Goal: Browse casually: Explore the website without a specific task or goal

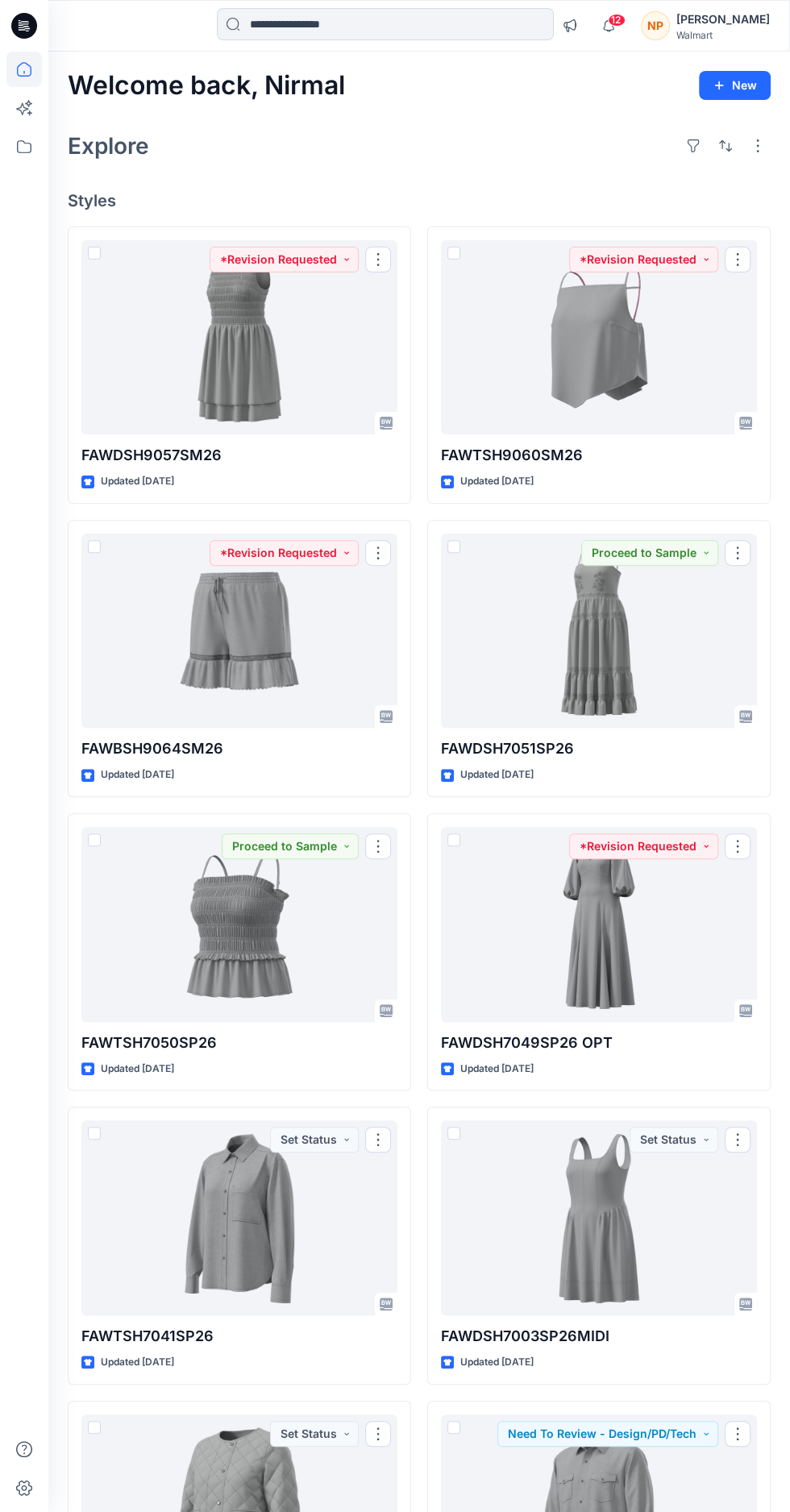
click at [624, 31] on icon "button" at bounding box center [608, 25] width 31 height 32
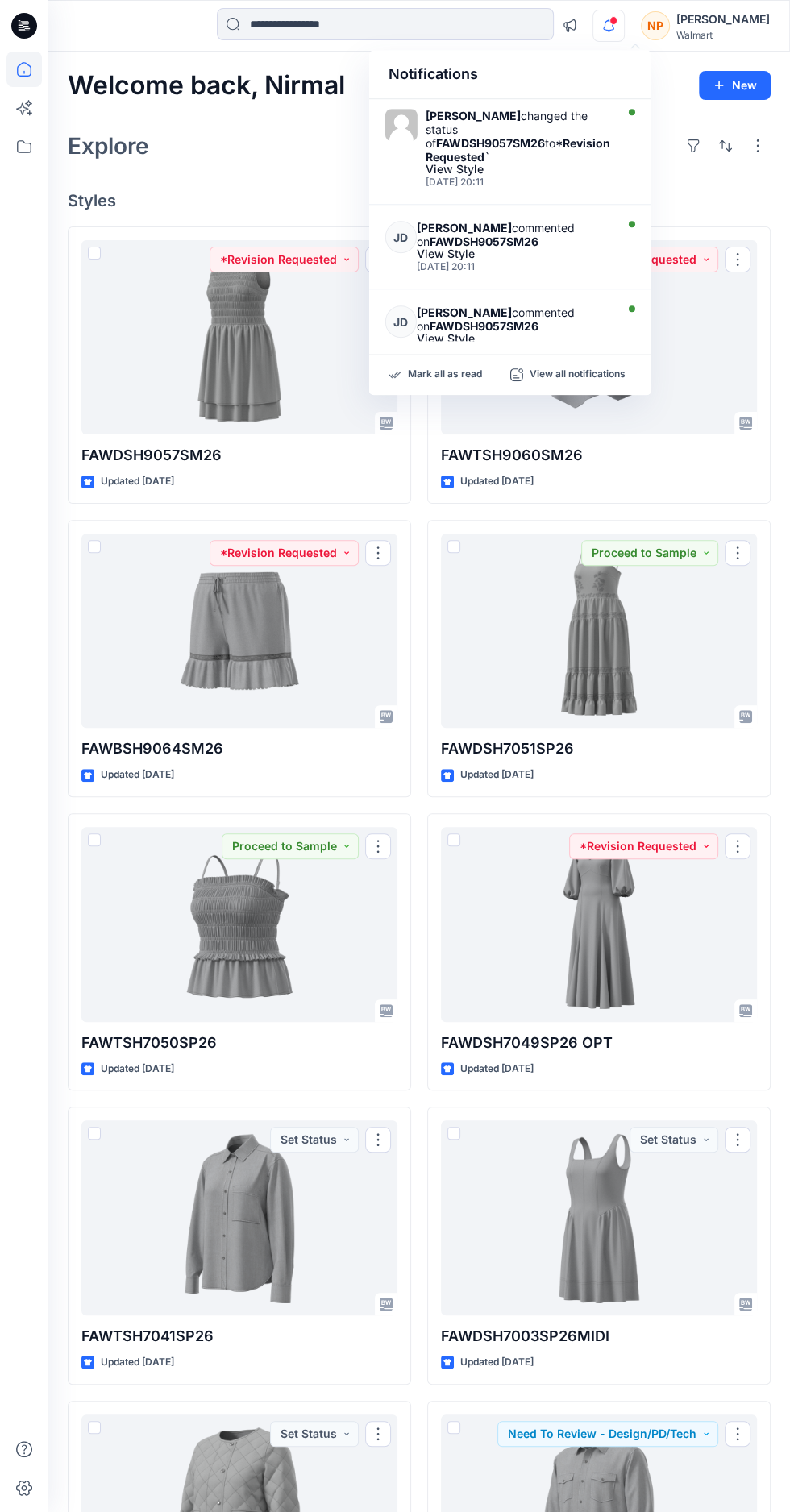
click at [159, 326] on div at bounding box center [239, 338] width 316 height 195
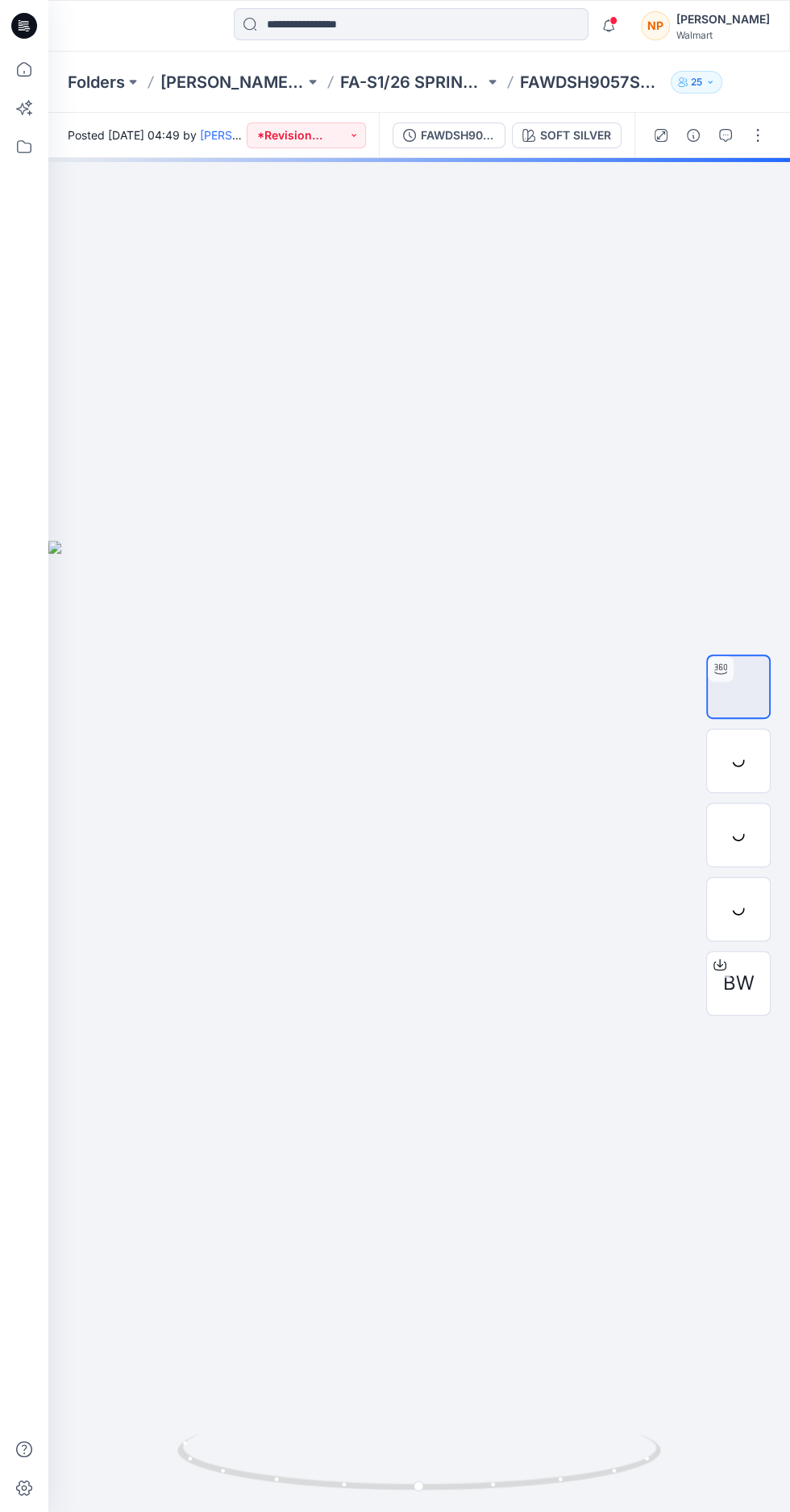
click at [724, 135] on icon "button" at bounding box center [725, 135] width 13 height 13
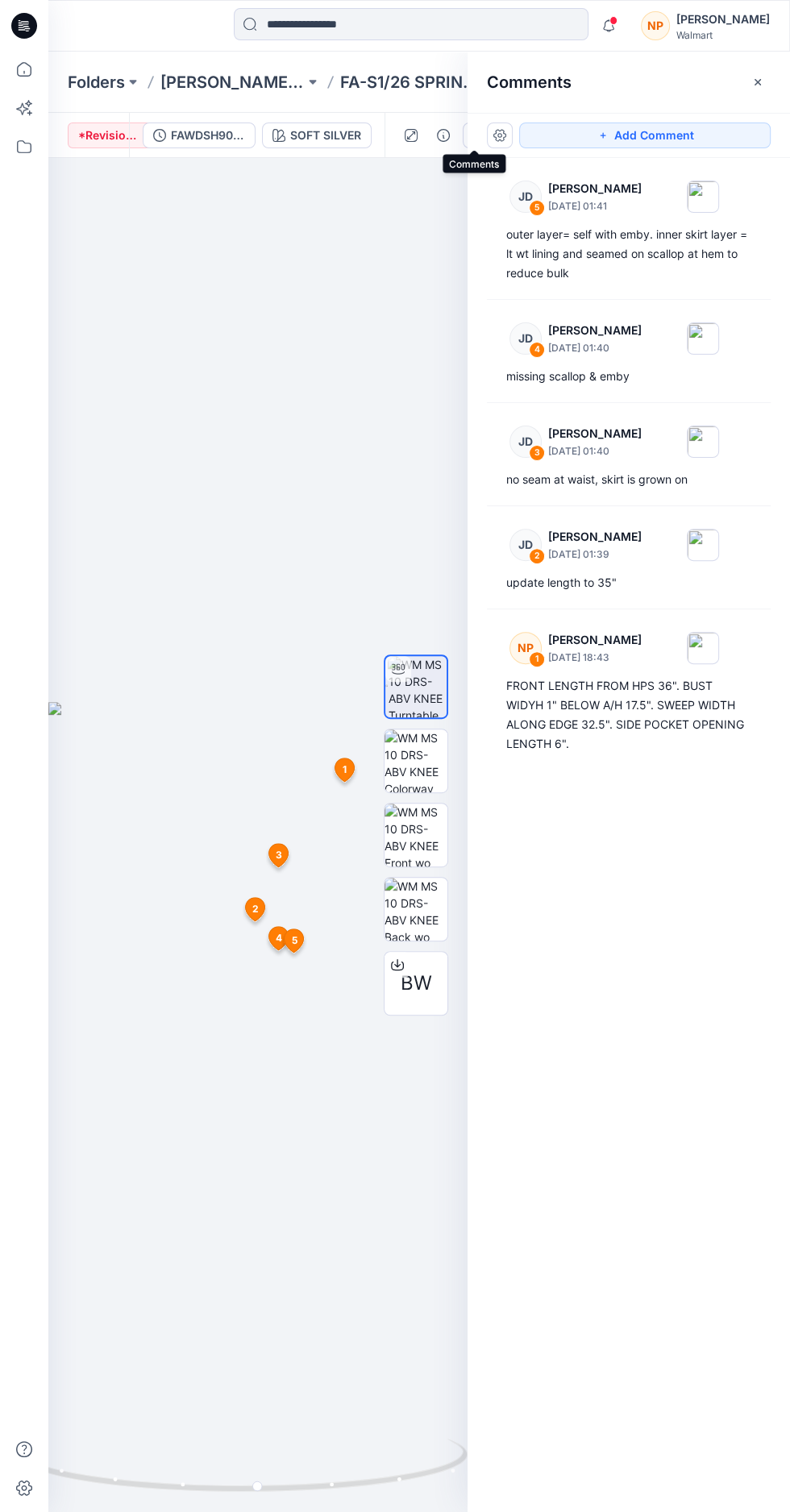
click at [757, 81] on icon "button" at bounding box center [757, 81] width 5 height 5
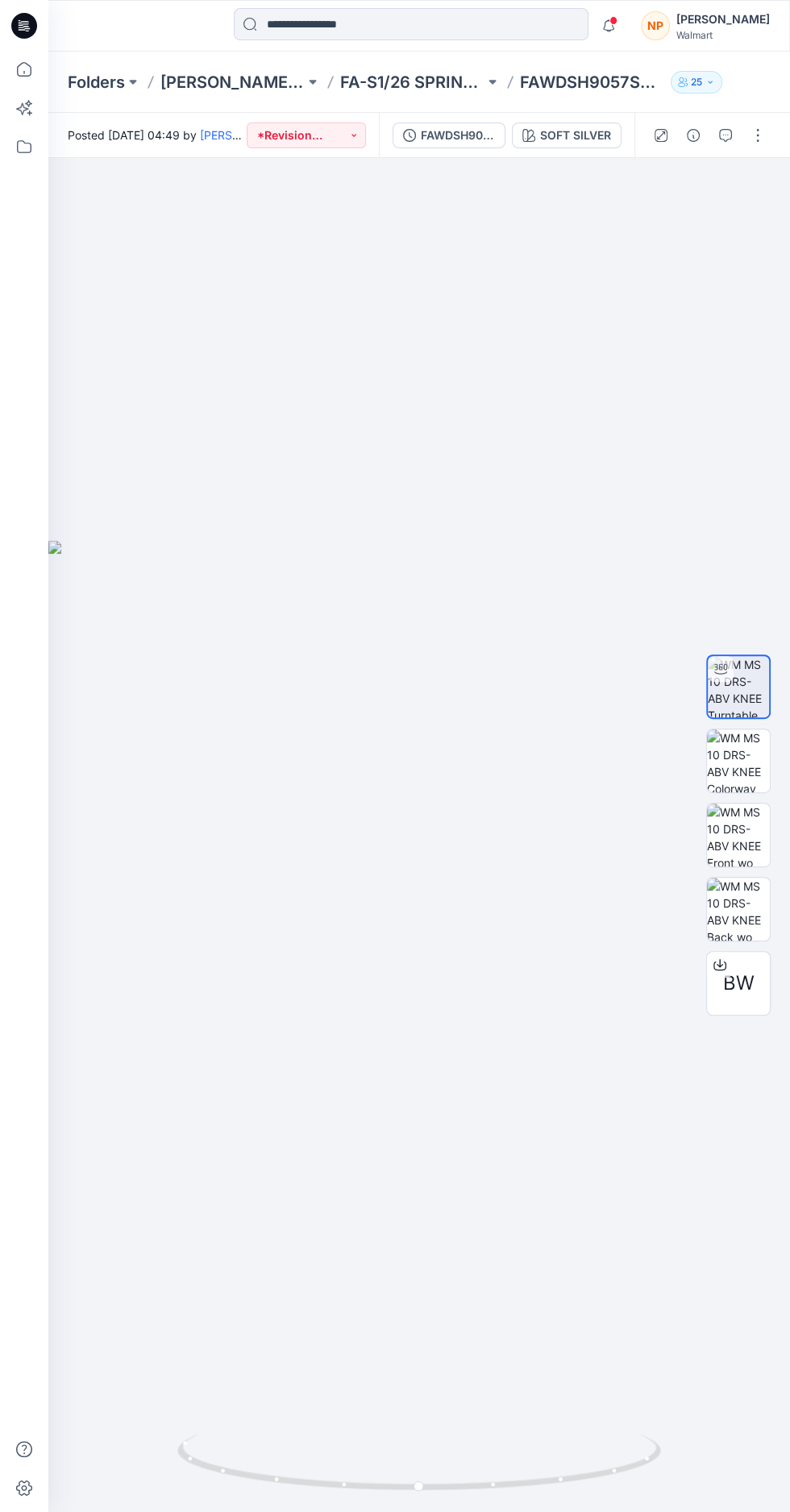
click at [759, 941] on img at bounding box center [738, 909] width 63 height 63
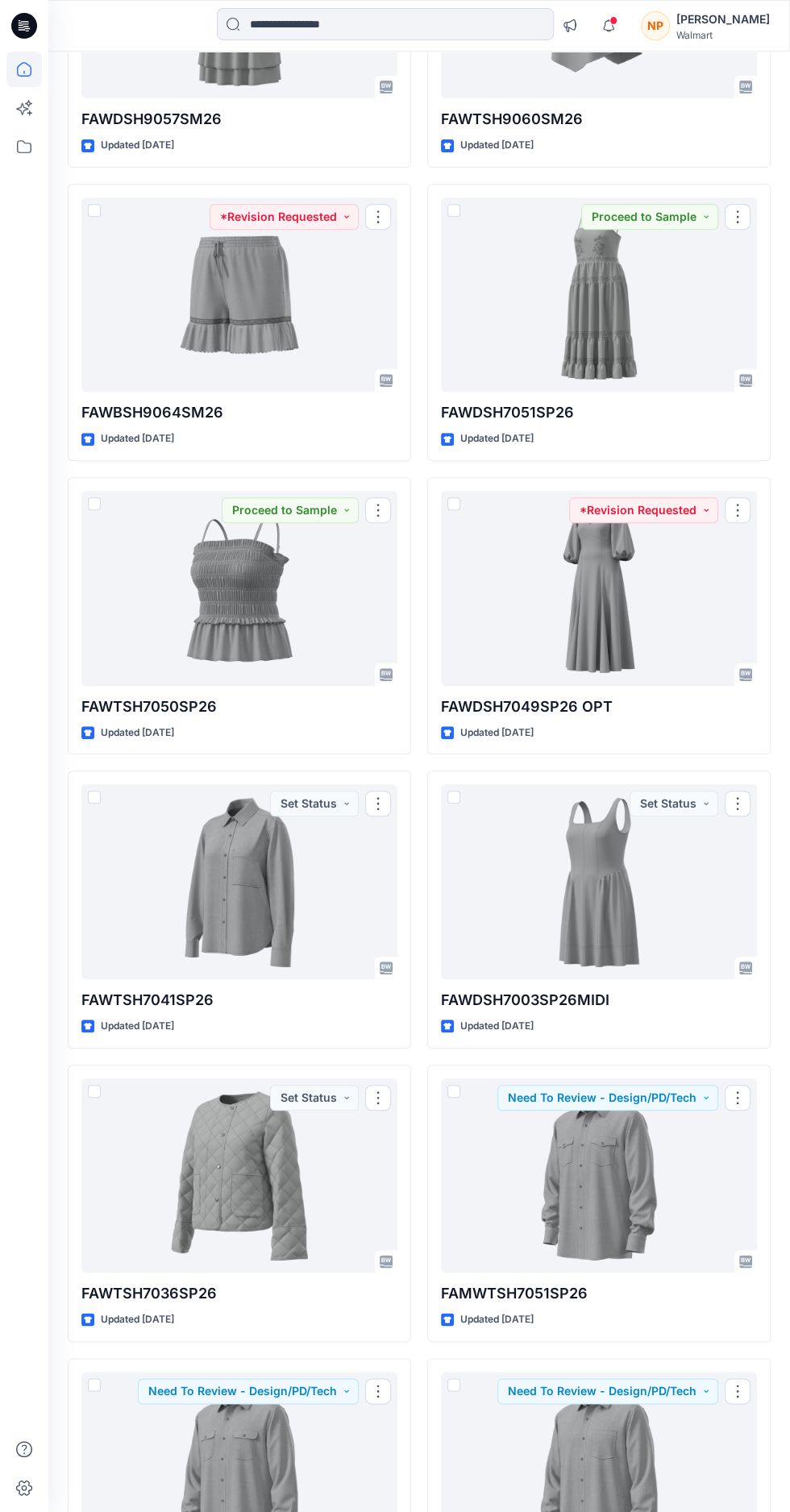
scroll to position [336, 0]
click at [121, 906] on div at bounding box center [239, 881] width 316 height 195
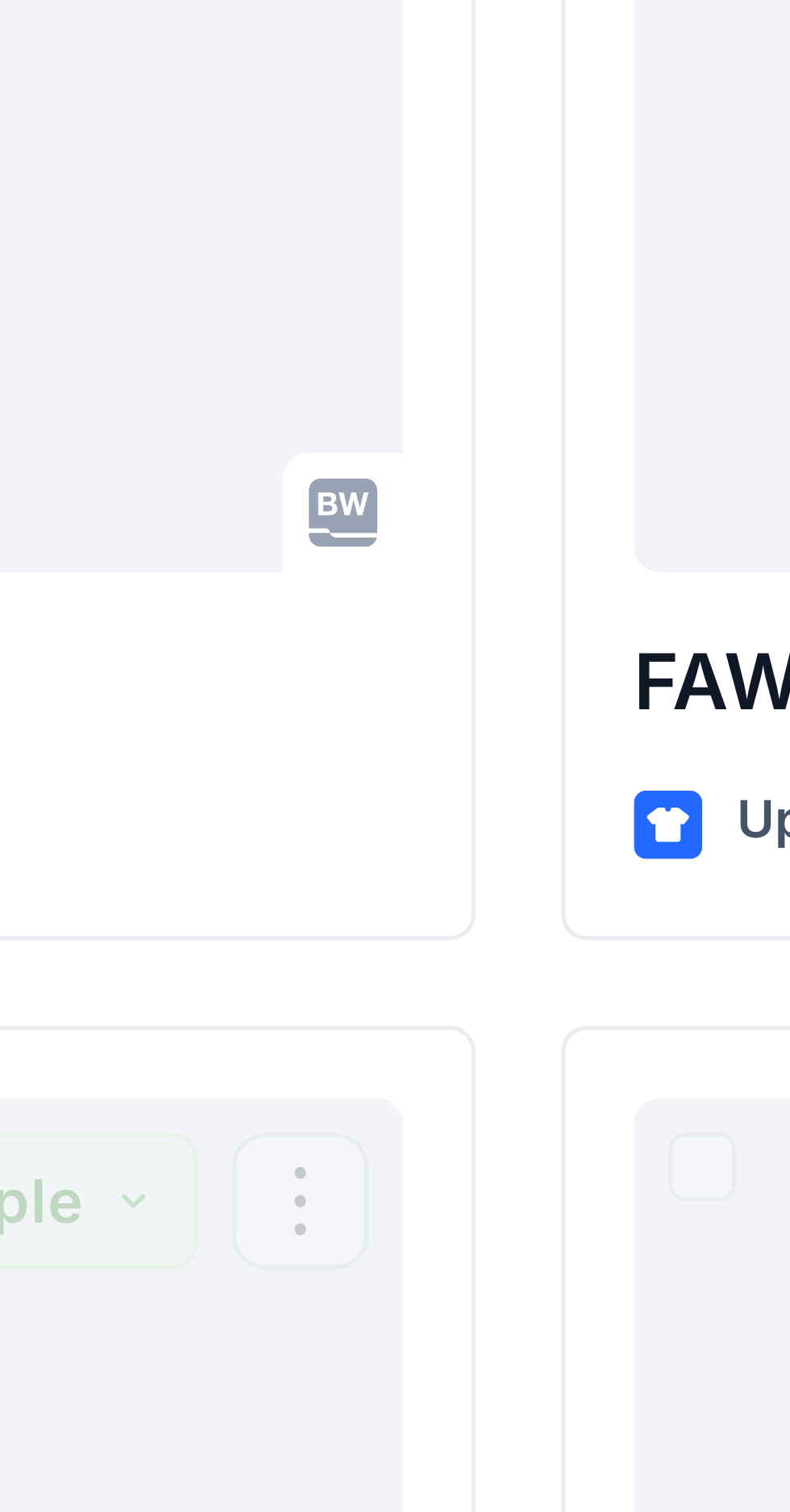
scroll to position [336, 0]
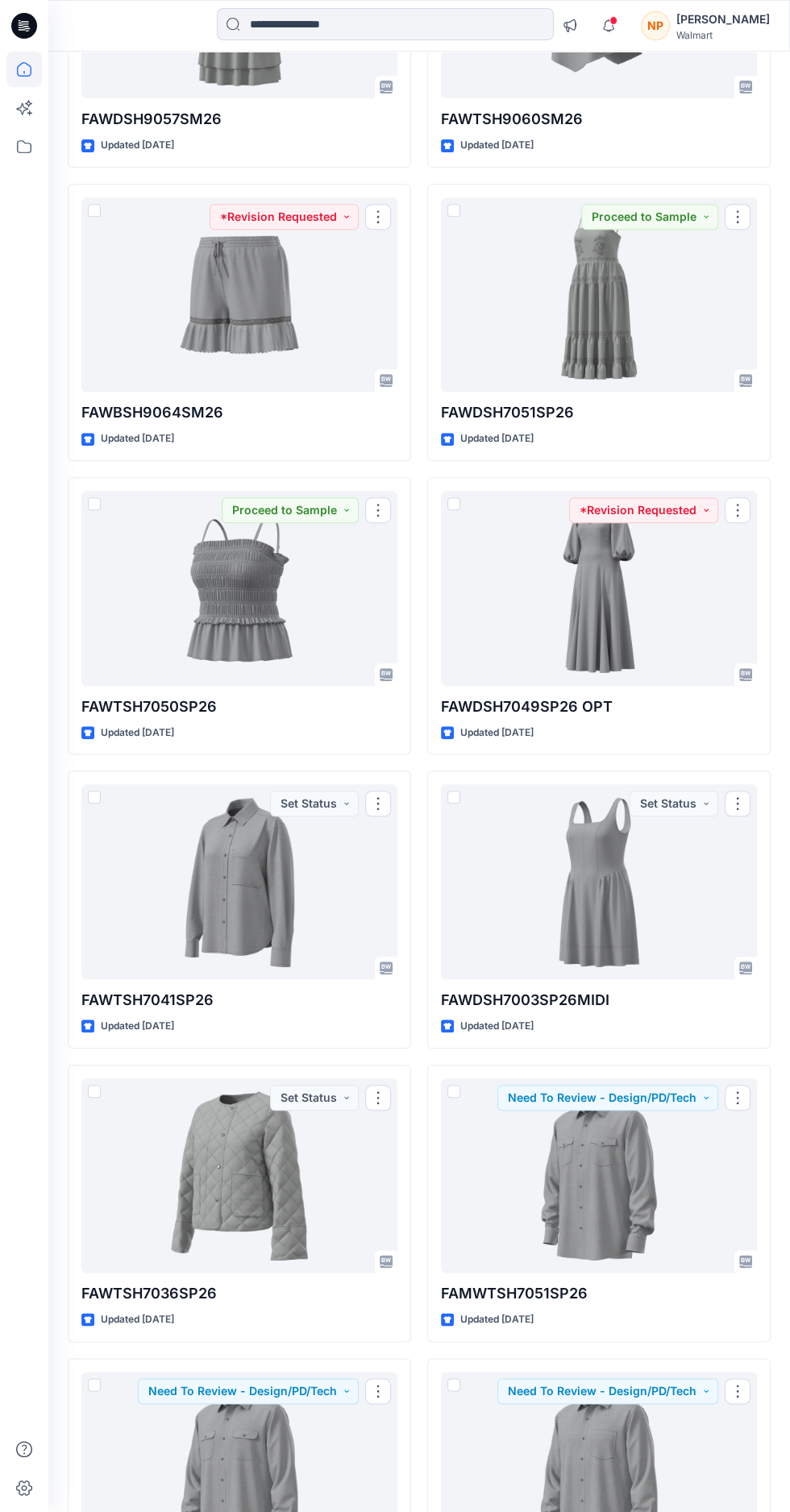
click at [158, 1157] on div at bounding box center [239, 1176] width 316 height 195
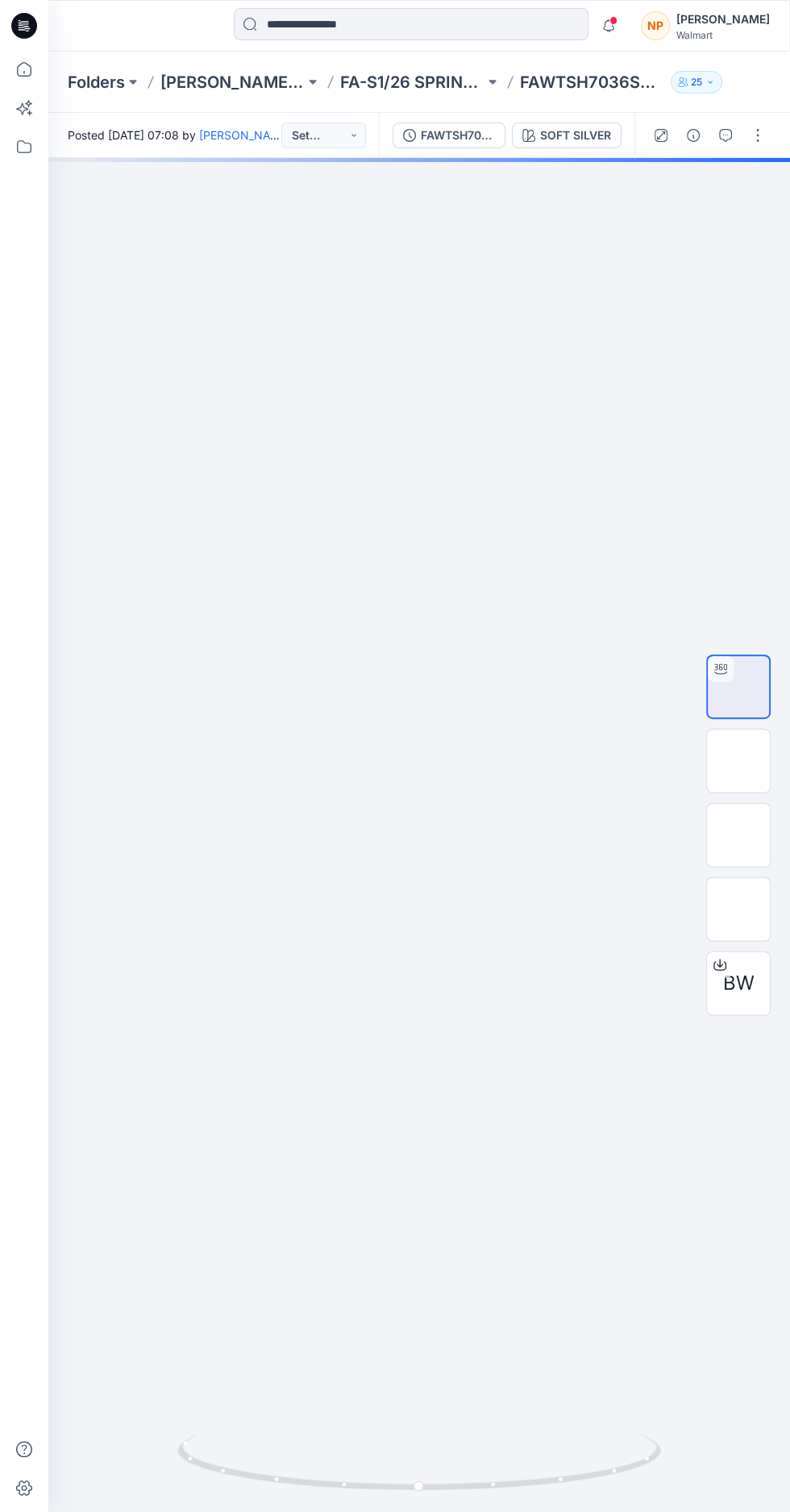
click at [363, 594] on div at bounding box center [419, 836] width 742 height 1354
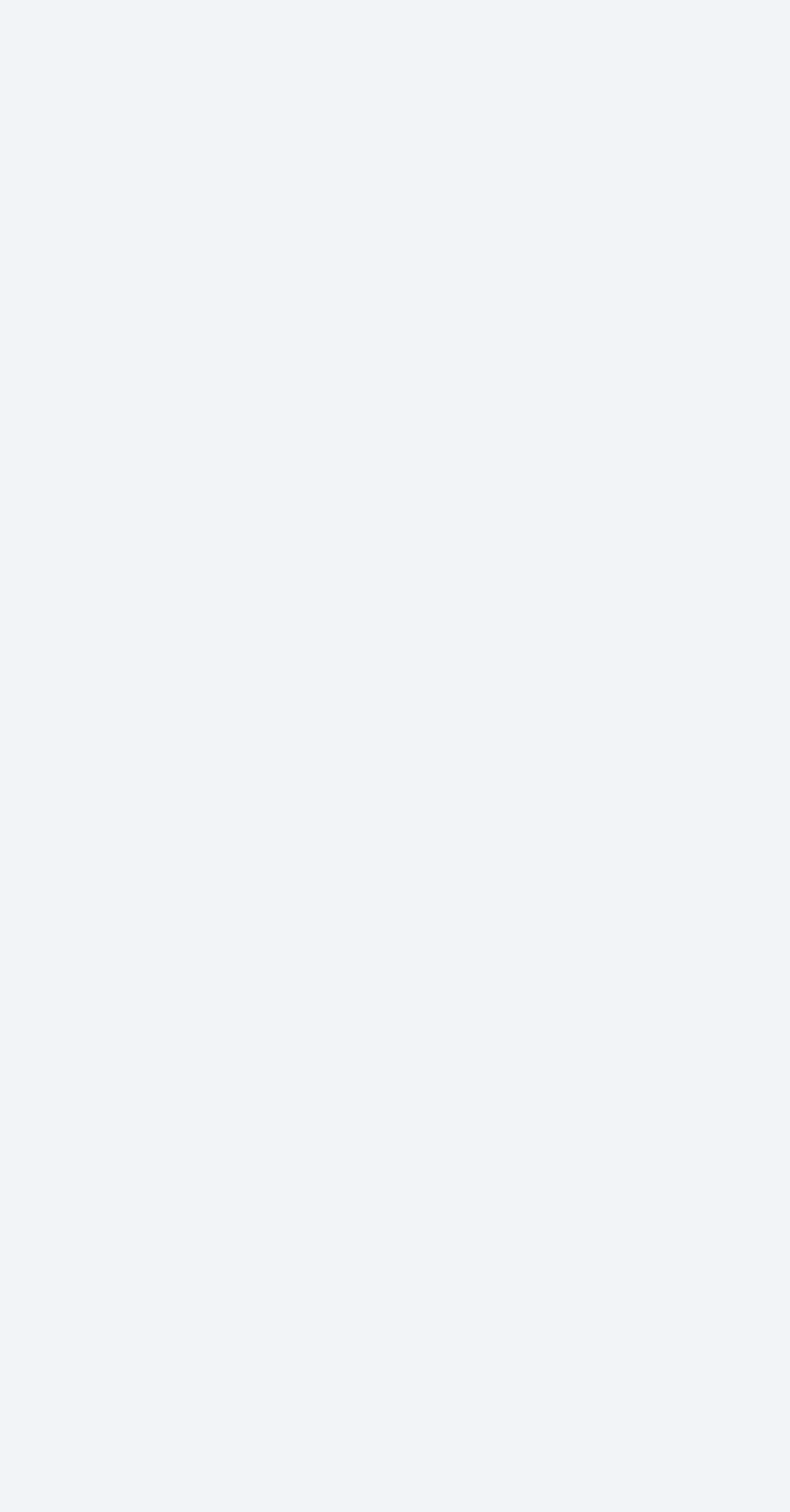
scroll to position [0, 0]
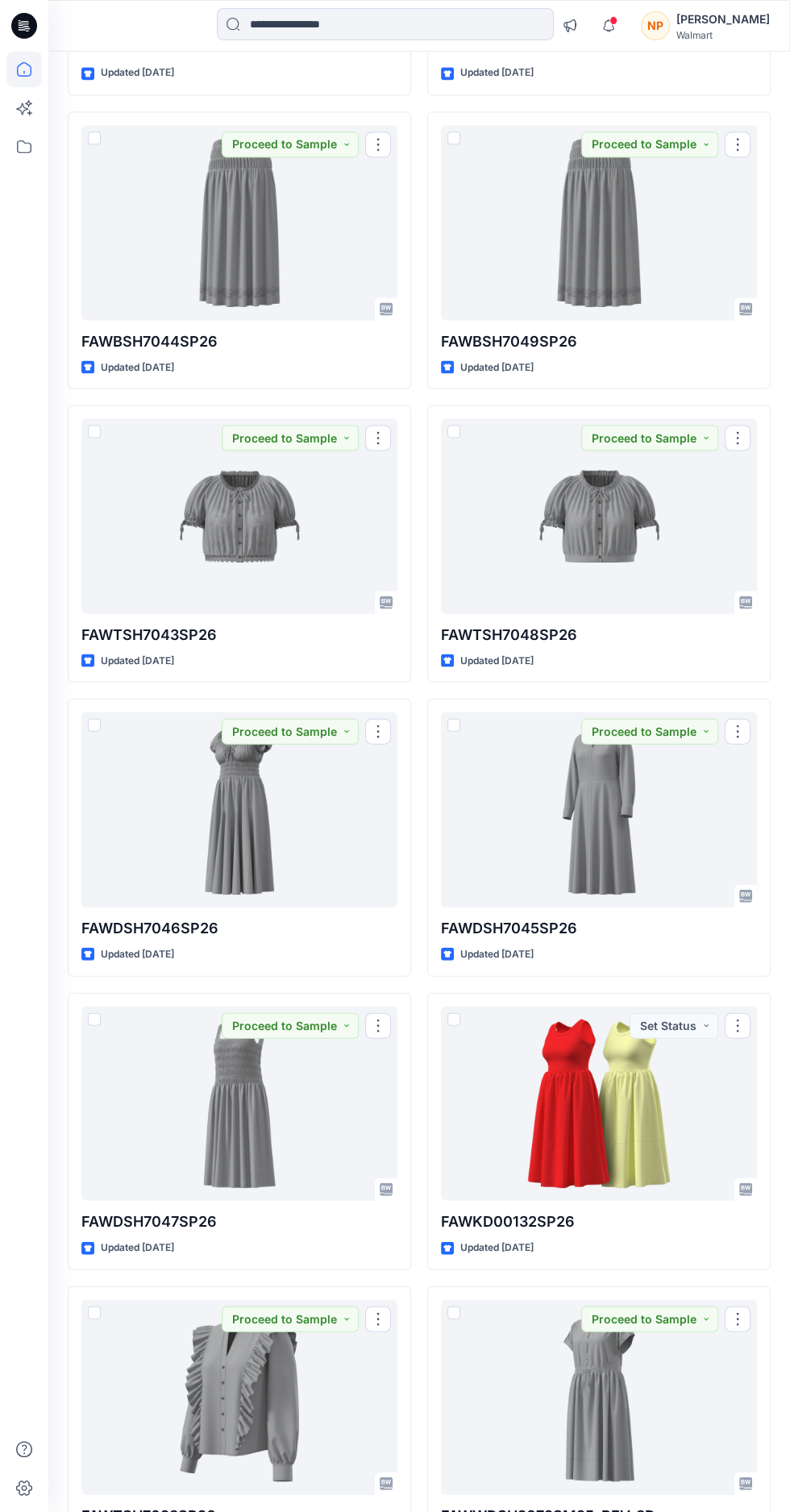
scroll to position [1878, 0]
click at [526, 550] on div at bounding box center [598, 514] width 316 height 195
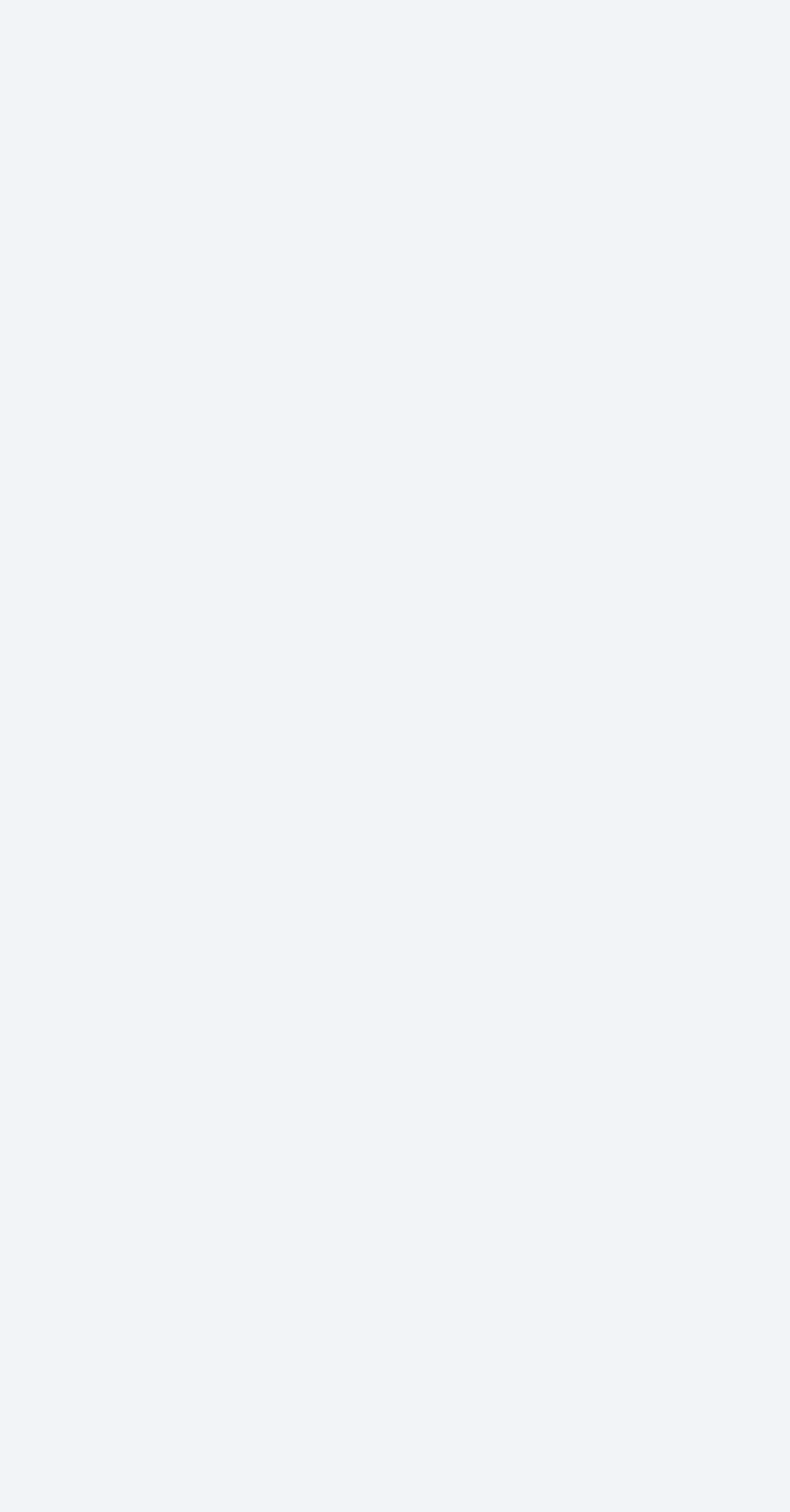
click at [370, 1094] on div at bounding box center [419, 836] width 742 height 1354
click at [381, 860] on div at bounding box center [419, 836] width 742 height 1354
click at [381, 855] on div at bounding box center [419, 836] width 742 height 1354
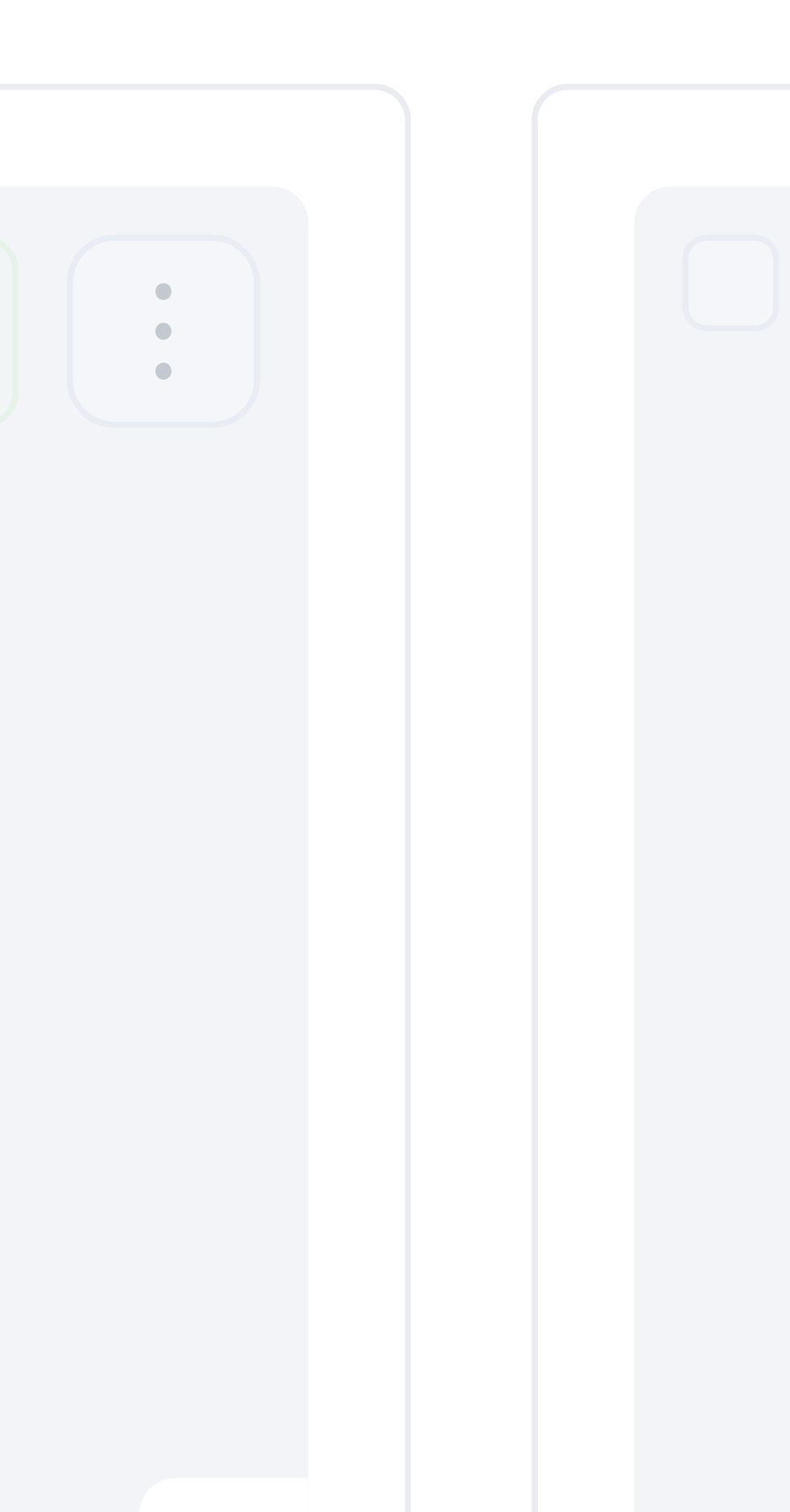
scroll to position [1878, 0]
